Goal: Task Accomplishment & Management: Manage account settings

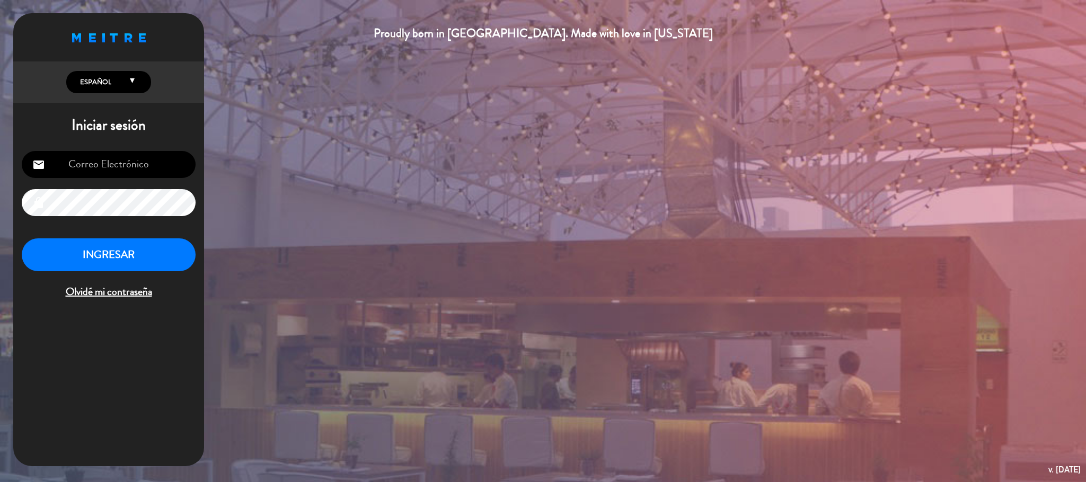
type input "[EMAIL_ADDRESS][DOMAIN_NAME]"
click at [166, 251] on button "INGRESAR" at bounding box center [109, 254] width 174 height 33
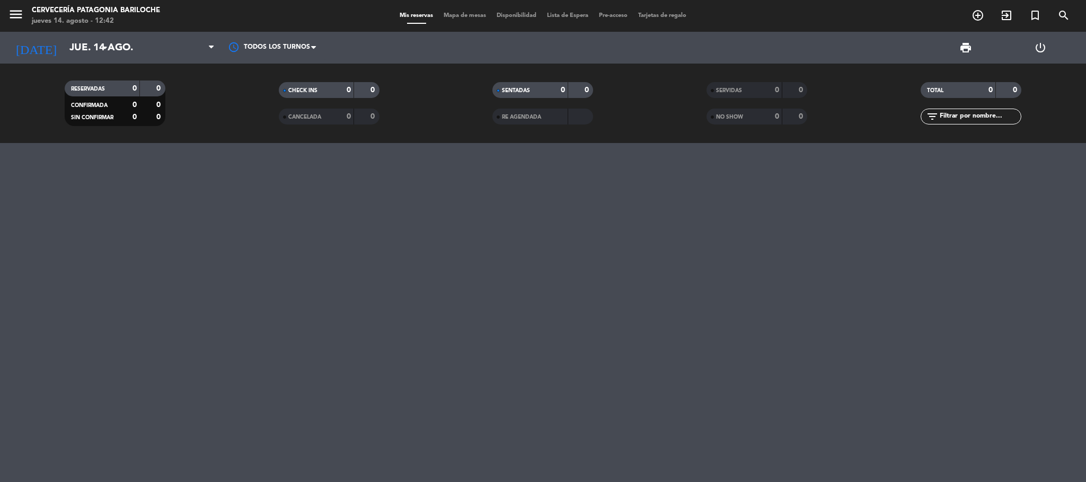
click at [24, 16] on span "menu" at bounding box center [20, 16] width 24 height 25
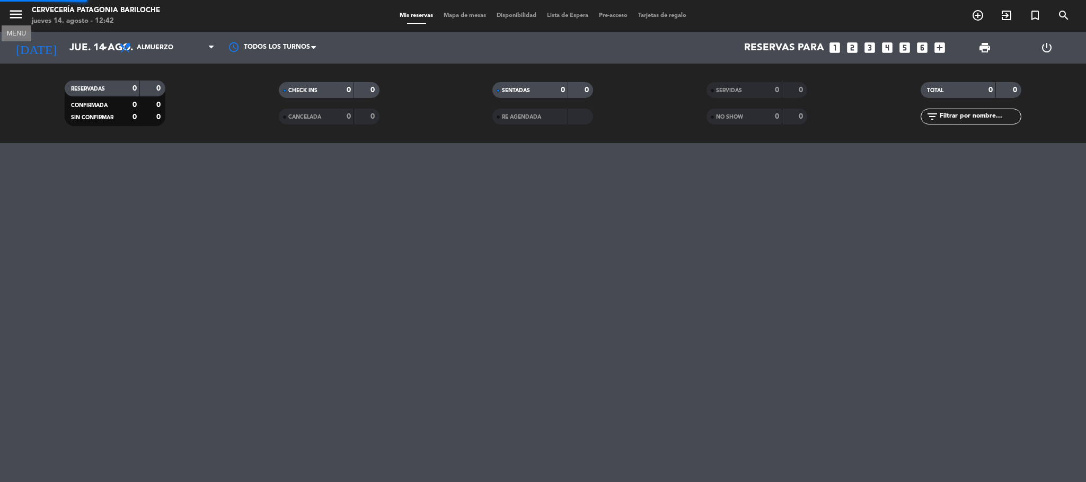
click at [20, 16] on icon "menu" at bounding box center [16, 14] width 16 height 16
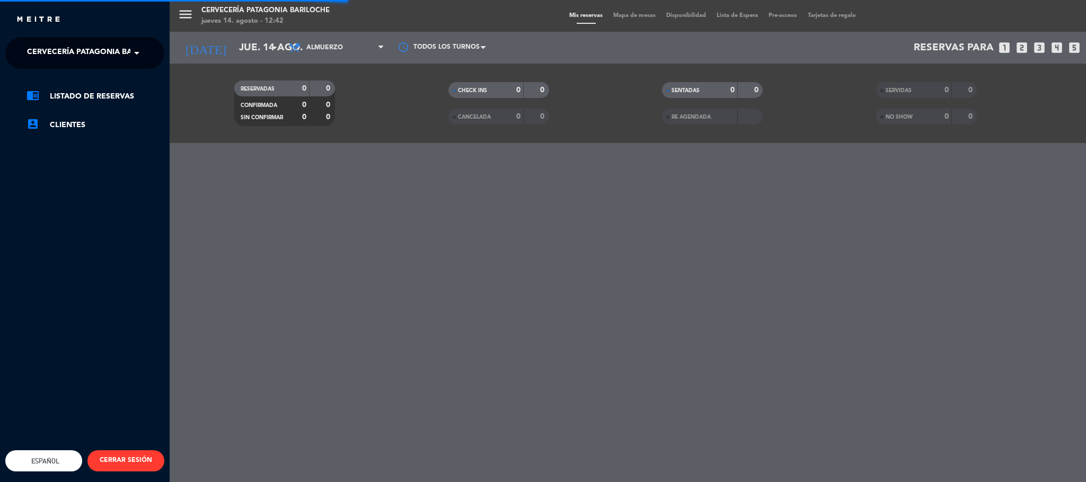
click at [104, 57] on span "Cervecería Patagonia Bariloche" at bounding box center [96, 53] width 138 height 22
click at [96, 97] on span "Experiencia Tour Cervecero" at bounding box center [71, 98] width 121 height 12
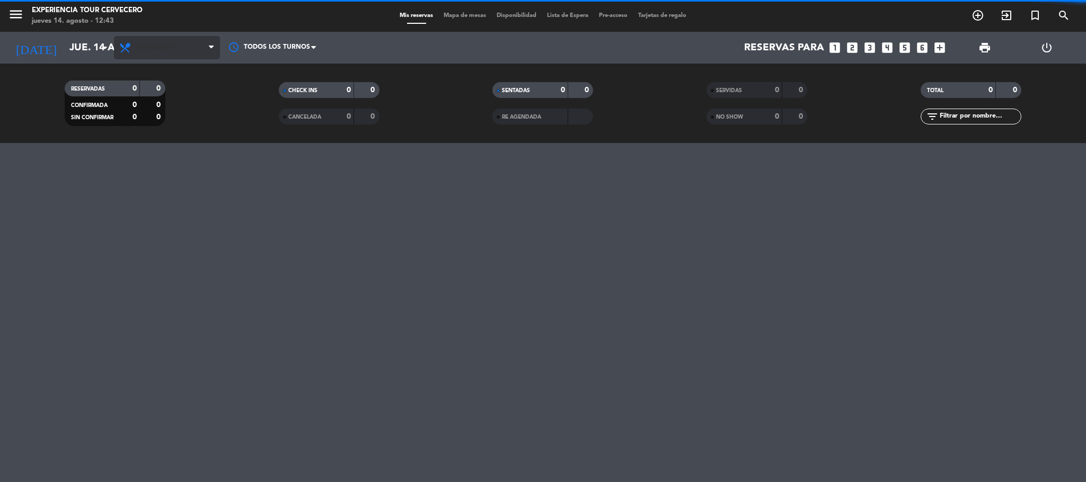
click at [180, 45] on span "Almuerzo" at bounding box center [167, 47] width 106 height 23
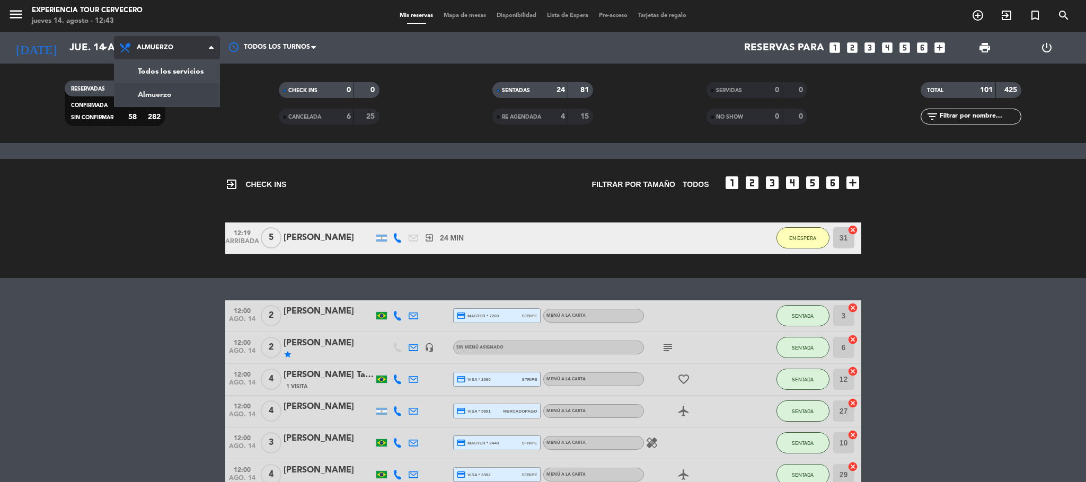
click at [213, 47] on icon at bounding box center [211, 47] width 5 height 8
click at [193, 74] on div "RESERVADAS 77 344 CONFIRMADA 19 62 SIN CONFIRMAR 58 282" at bounding box center [115, 103] width 214 height 58
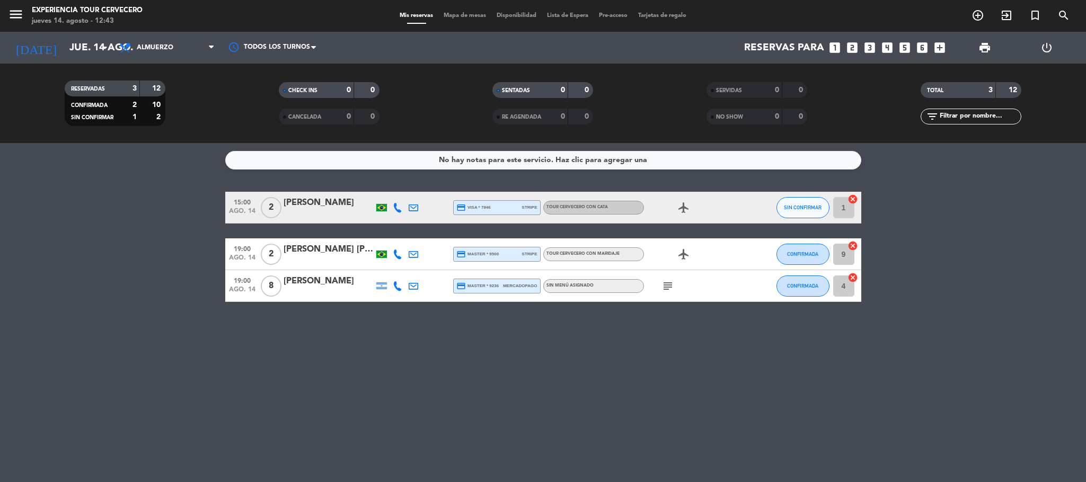
click at [395, 207] on icon at bounding box center [398, 208] width 10 height 10
click at [394, 182] on div "[PHONE_NUMBER]" at bounding box center [400, 178] width 69 height 11
click at [391, 185] on span "Copiar" at bounding box center [387, 189] width 22 height 11
click at [412, 189] on span "|" at bounding box center [413, 189] width 2 height 11
type textarea "5547996130394"
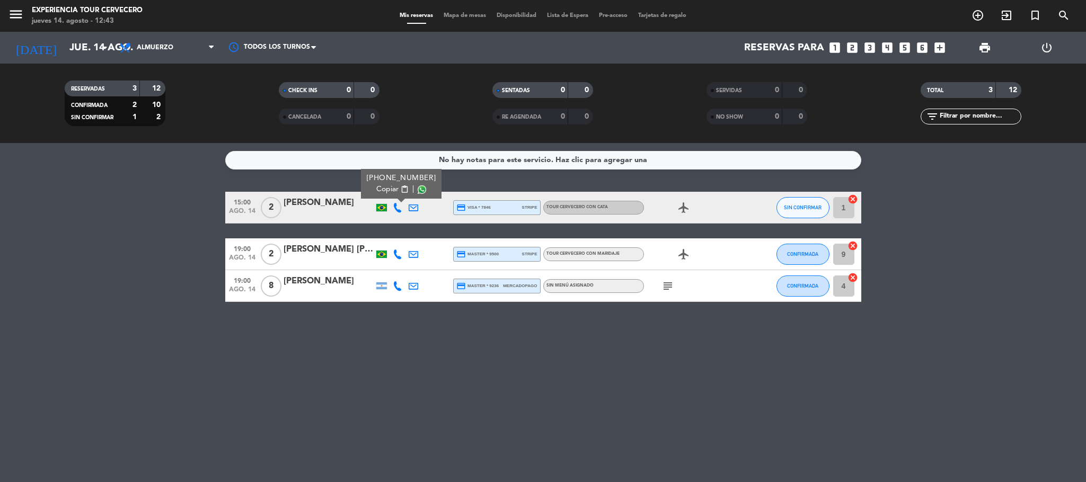
click at [411, 183] on div "[PHONE_NUMBER]" at bounding box center [400, 178] width 69 height 11
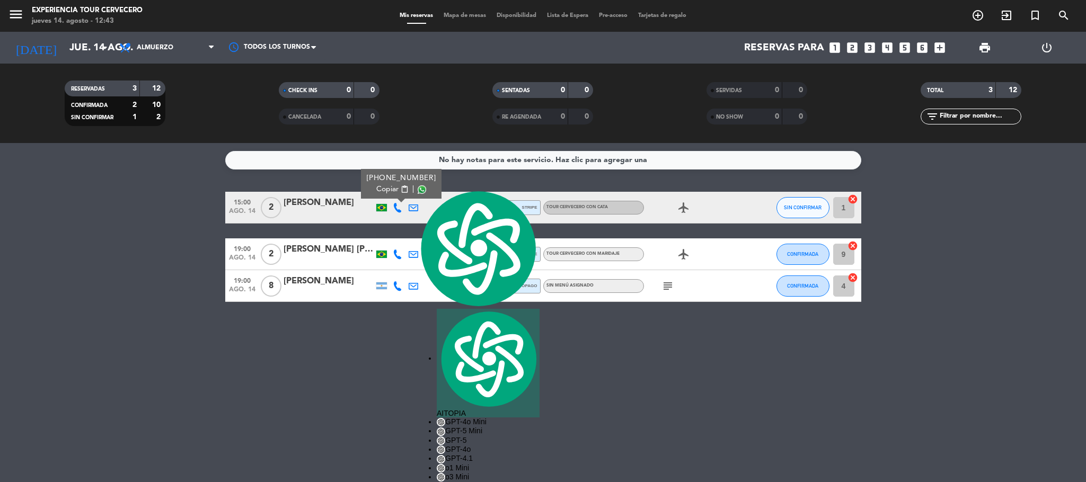
click at [412, 184] on span "|" at bounding box center [413, 189] width 2 height 11
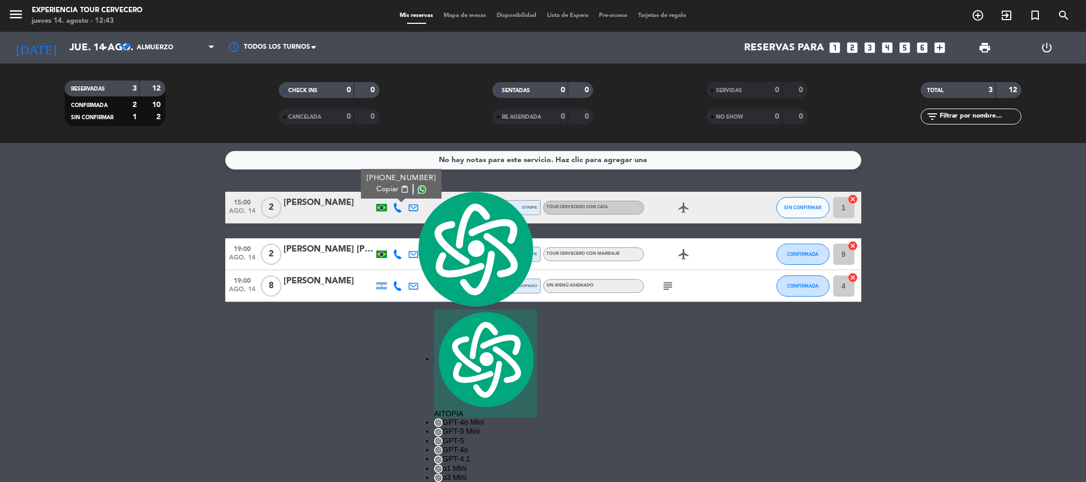
click at [383, 186] on span "Copiar" at bounding box center [387, 189] width 22 height 11
copy span "|"
click at [388, 408] on div "No hay notas para este servicio. Haz clic para agregar una 15:00 [DATE] 2 [PERS…" at bounding box center [543, 312] width 1086 height 339
